Goal: Task Accomplishment & Management: Manage account settings

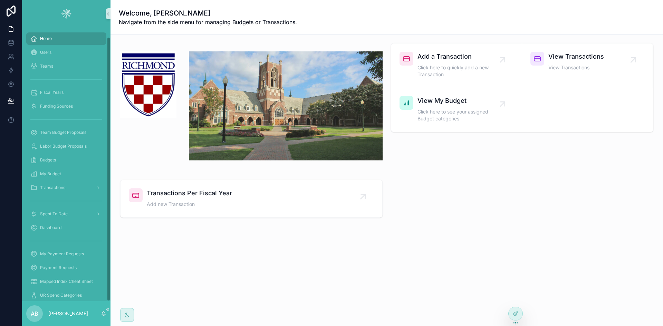
scroll to position [9, 0]
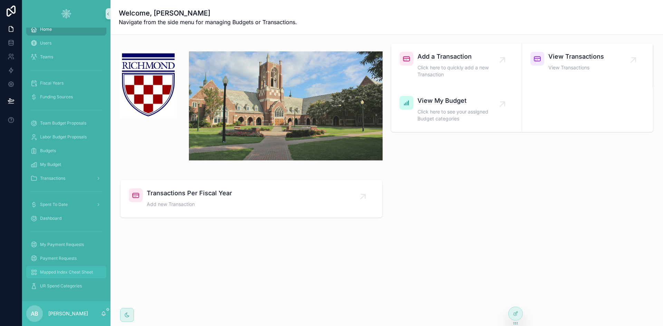
click at [57, 272] on span "Mapped Index Cheat Sheet" at bounding box center [66, 273] width 53 height 6
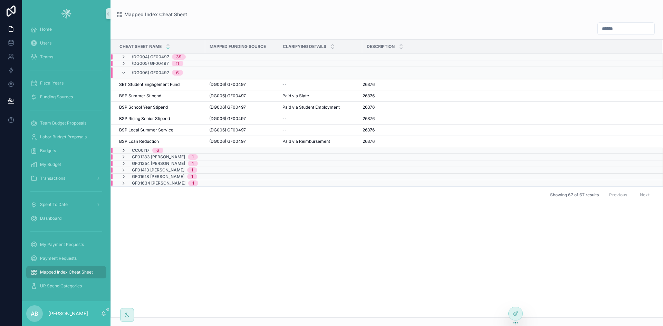
click at [121, 148] on icon "scrollable content" at bounding box center [124, 151] width 6 height 6
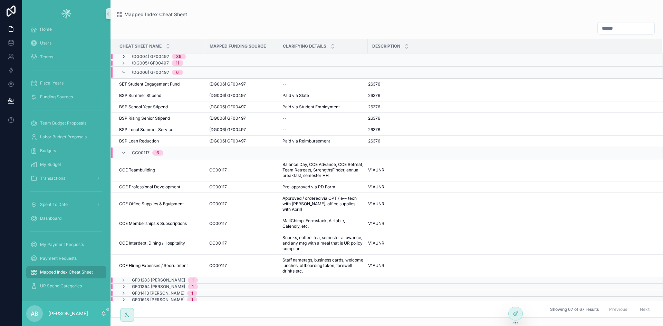
click at [122, 57] on icon "scrollable content" at bounding box center [124, 57] width 6 height 6
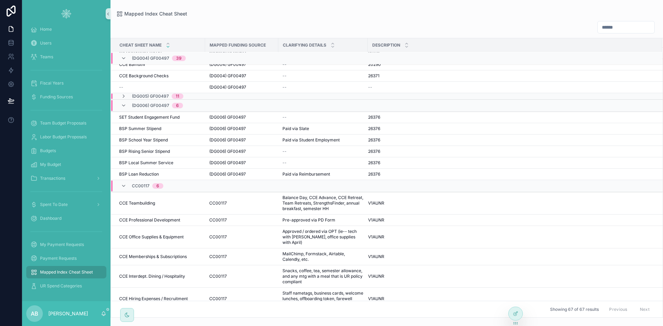
scroll to position [489, 0]
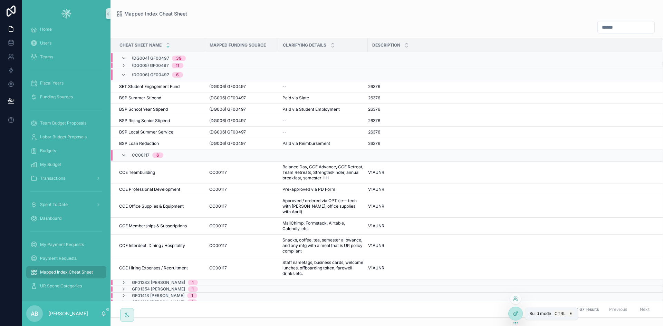
click at [515, 313] on icon at bounding box center [516, 313] width 3 height 3
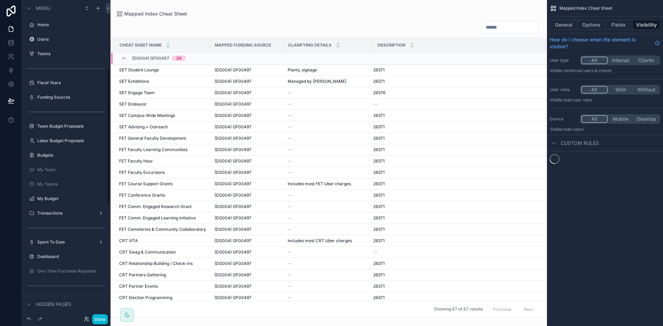
scroll to position [163, 0]
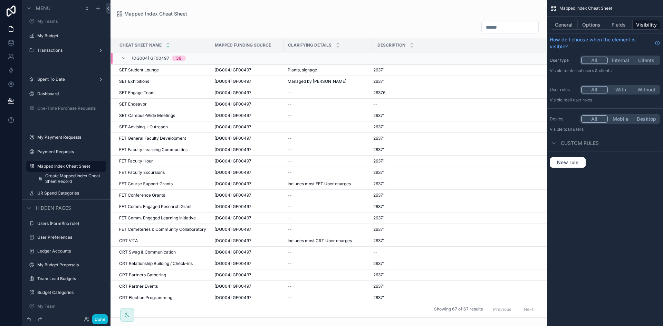
click at [378, 68] on div "scrollable content" at bounding box center [328, 163] width 436 height 326
click at [312, 76] on td "Managed by [PERSON_NAME] by [PERSON_NAME]" at bounding box center [327, 81] width 89 height 11
click at [262, 69] on div "(DG004) GF00497" at bounding box center [246, 70] width 65 height 6
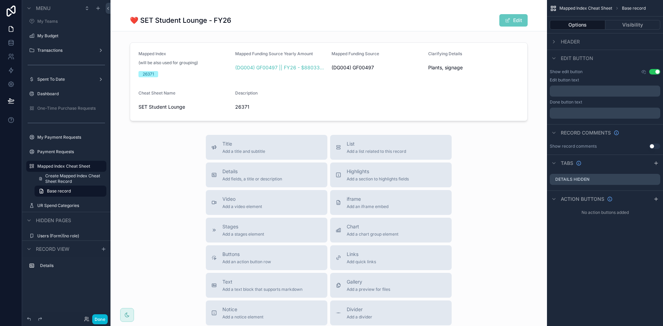
click at [510, 17] on button "Edit" at bounding box center [513, 20] width 28 height 12
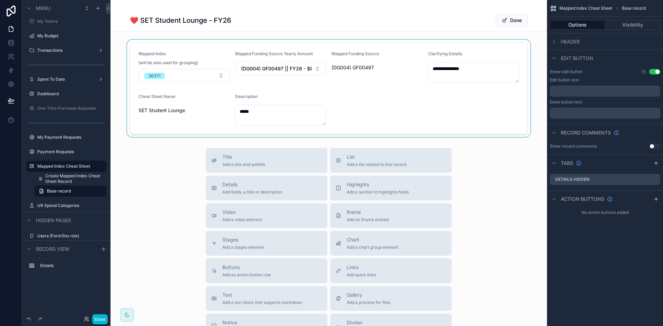
click at [171, 77] on div "scrollable content" at bounding box center [328, 88] width 436 height 97
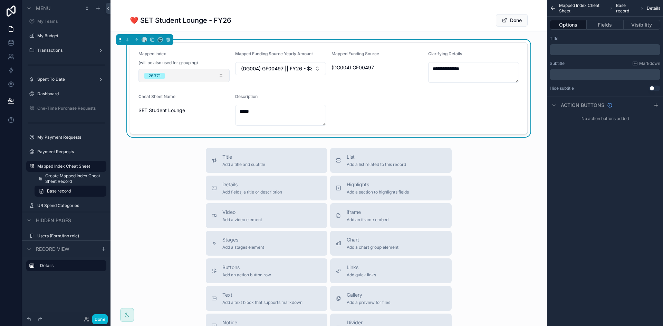
click at [179, 74] on button "26371" at bounding box center [183, 75] width 91 height 13
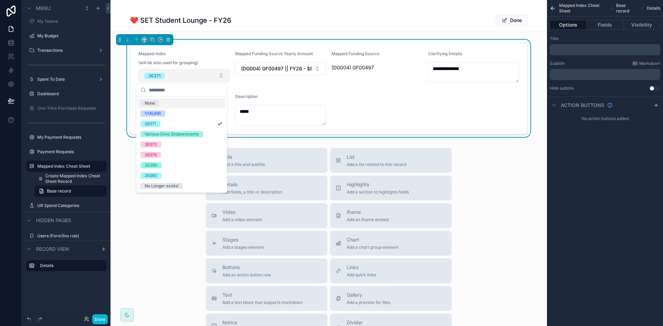
click at [179, 74] on button "26371" at bounding box center [183, 75] width 91 height 13
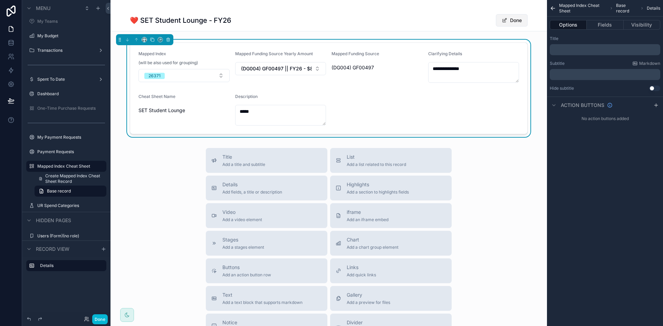
click at [502, 20] on span "scrollable content" at bounding box center [505, 21] width 6 height 6
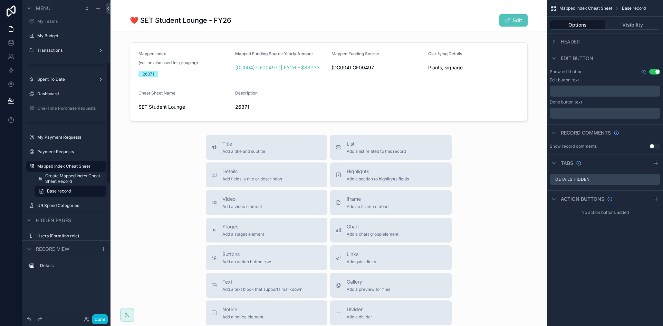
drag, startPoint x: 9, startPoint y: 8, endPoint x: 19, endPoint y: 17, distance: 13.2
click at [9, 8] on icon at bounding box center [11, 11] width 14 height 11
